Goal: Use online tool/utility

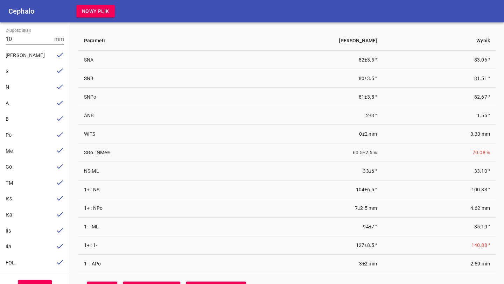
scroll to position [16, 0]
click at [28, 132] on div "Me" at bounding box center [29, 136] width 47 height 8
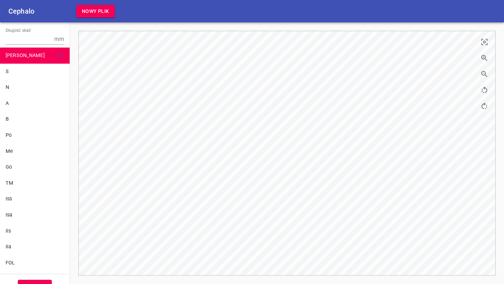
click at [30, 40] on input "Długość skali" at bounding box center [29, 39] width 46 height 11
type input "10"
click at [15, 68] on div "S" at bounding box center [35, 72] width 58 height 8
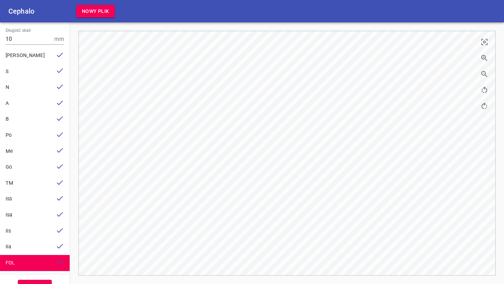
click at [38, 239] on button "Wyniki" at bounding box center [35, 287] width 34 height 15
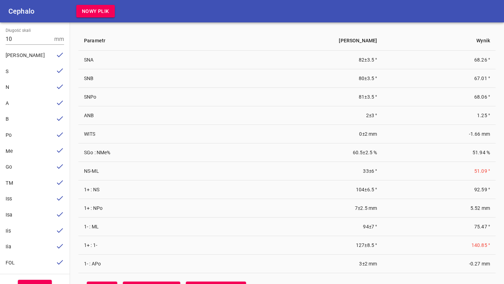
click at [22, 133] on div "Po" at bounding box center [29, 136] width 47 height 8
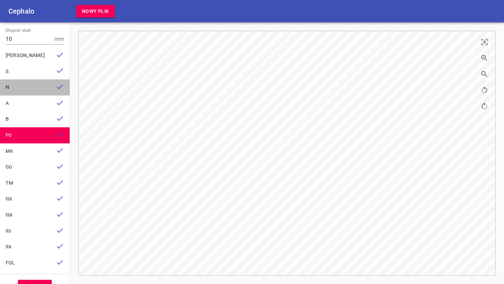
click at [42, 93] on div "N" at bounding box center [35, 87] width 70 height 16
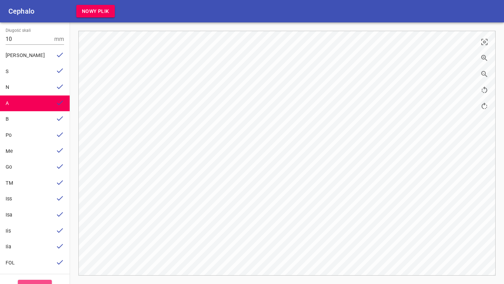
click at [31, 239] on button "Wyniki" at bounding box center [35, 287] width 34 height 15
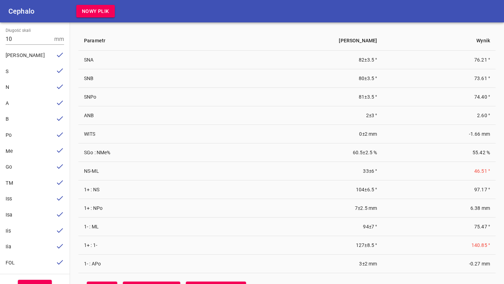
click at [7, 90] on span "N" at bounding box center [7, 87] width 3 height 6
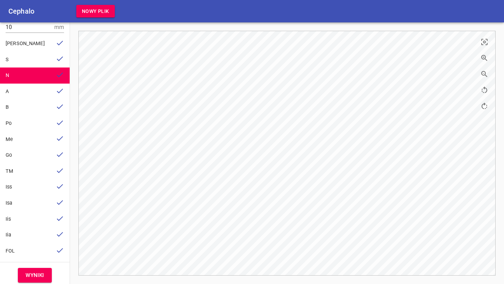
scroll to position [16, 0]
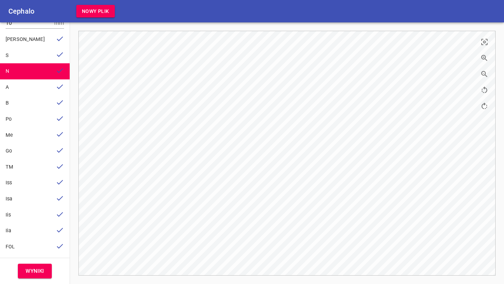
click at [40, 239] on span "Wyniki" at bounding box center [35, 271] width 19 height 9
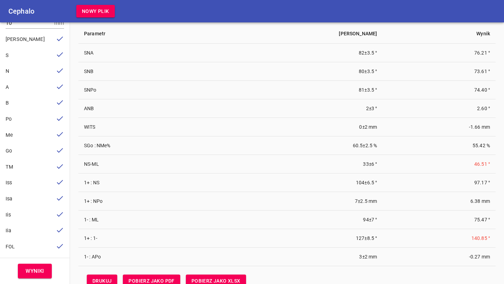
scroll to position [6, 0]
